Goal: Task Accomplishment & Management: Use online tool/utility

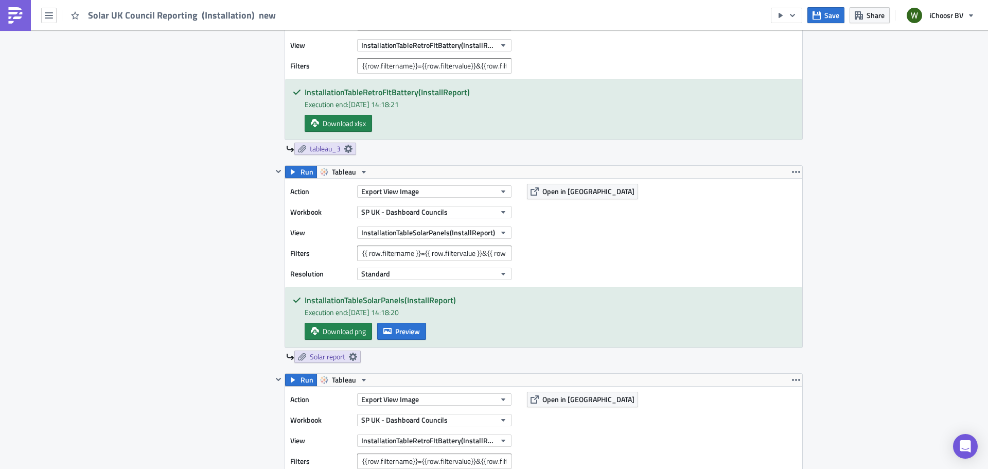
scroll to position [926, 0]
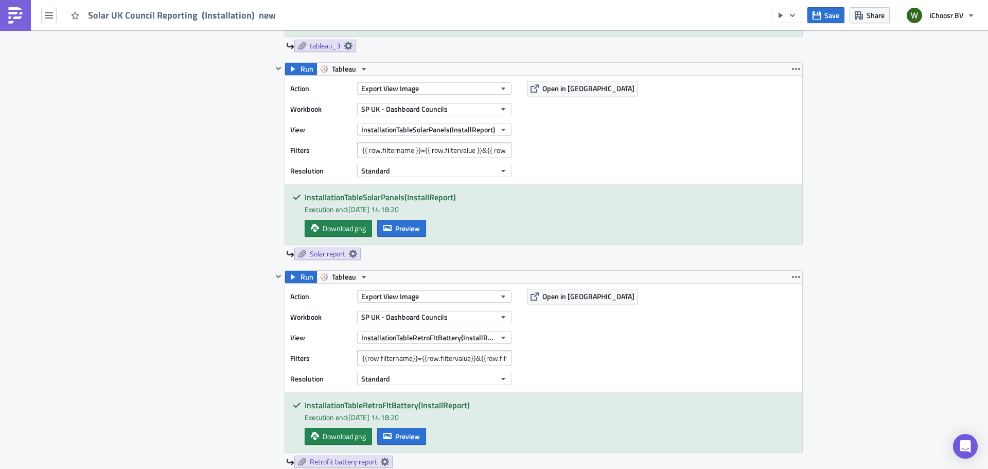
drag, startPoint x: 964, startPoint y: 174, endPoint x: 882, endPoint y: 187, distance: 83.2
click at [961, 170] on div "Reports Execution Log Edit " Solar UK Council Reporting (Installation) new " Se…" at bounding box center [494, 191] width 988 height 2175
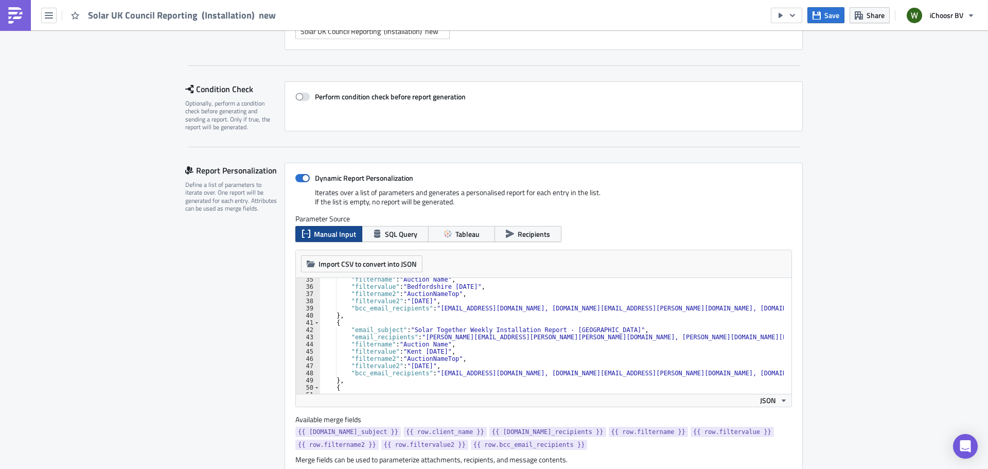
scroll to position [103, 0]
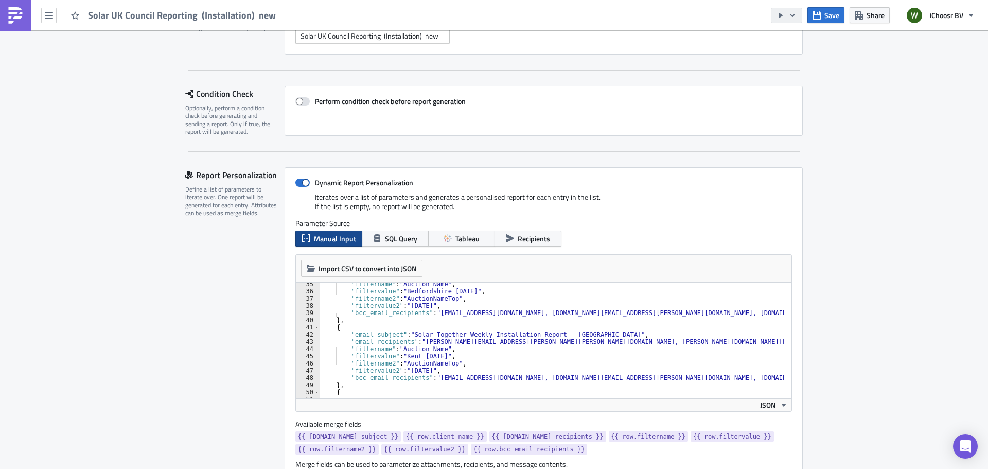
click at [791, 14] on icon "button" at bounding box center [792, 14] width 5 height 3
click at [811, 38] on div "Send Just to Me" at bounding box center [817, 41] width 80 height 10
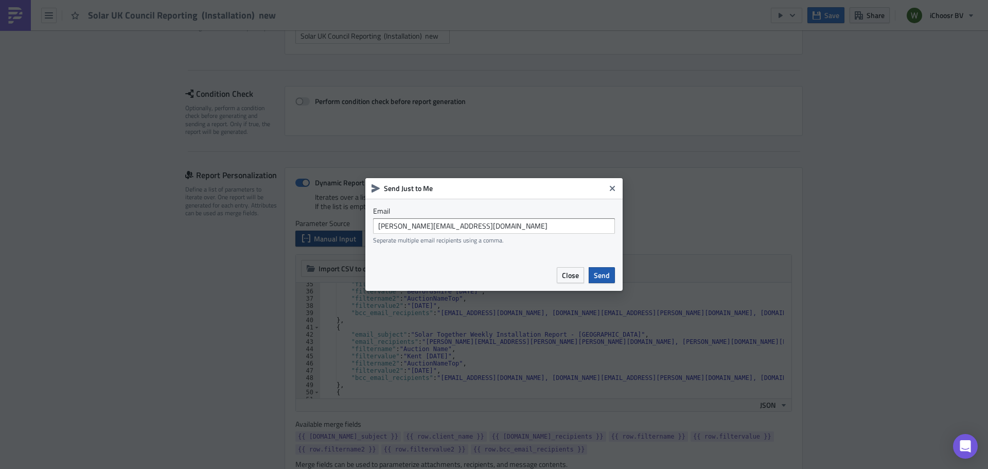
click at [605, 271] on span "Send" at bounding box center [602, 275] width 16 height 11
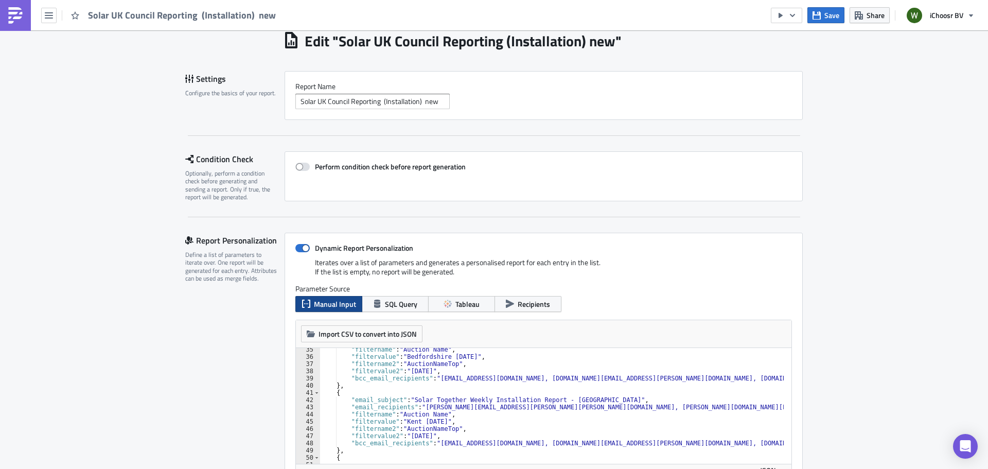
scroll to position [0, 0]
